Goal: Task Accomplishment & Management: Manage account settings

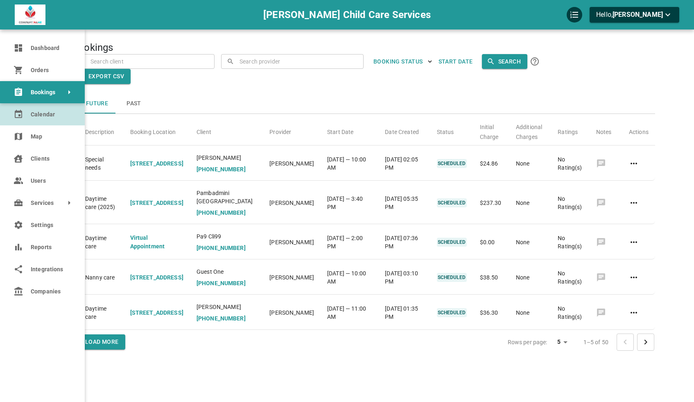
click at [20, 119] on link "Calendar" at bounding box center [42, 114] width 85 height 22
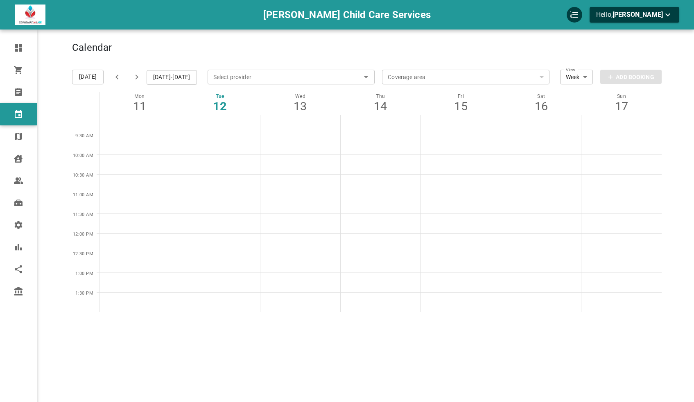
click at [348, 49] on div "Calendar Add Booking" at bounding box center [367, 52] width 590 height 20
click at [642, 17] on span "[PERSON_NAME]" at bounding box center [638, 15] width 50 height 8
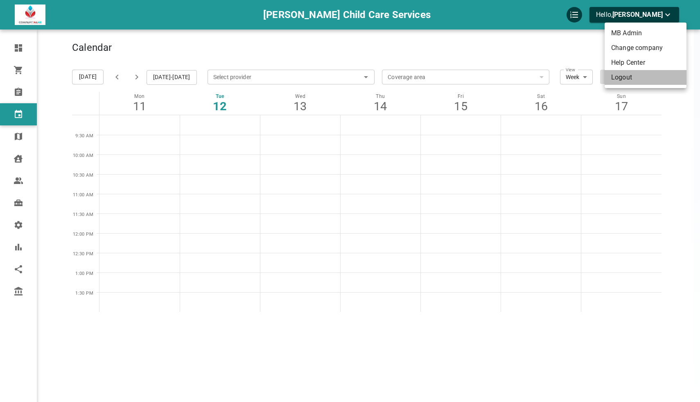
click at [634, 79] on li "Logout" at bounding box center [646, 77] width 82 height 15
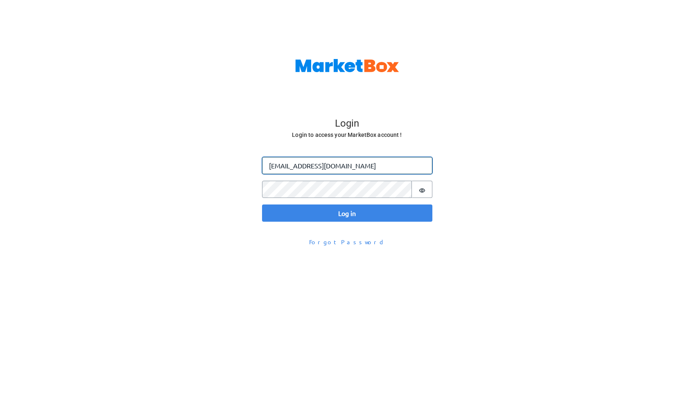
click at [288, 167] on input "[EMAIL_ADDRESS][DOMAIN_NAME]" at bounding box center [347, 165] width 170 height 17
type input "[PERSON_NAME][EMAIL_ADDRESS][DOMAIN_NAME]"
click at [262, 204] on button "Log in" at bounding box center [347, 212] width 170 height 17
